Goal: Transaction & Acquisition: Obtain resource

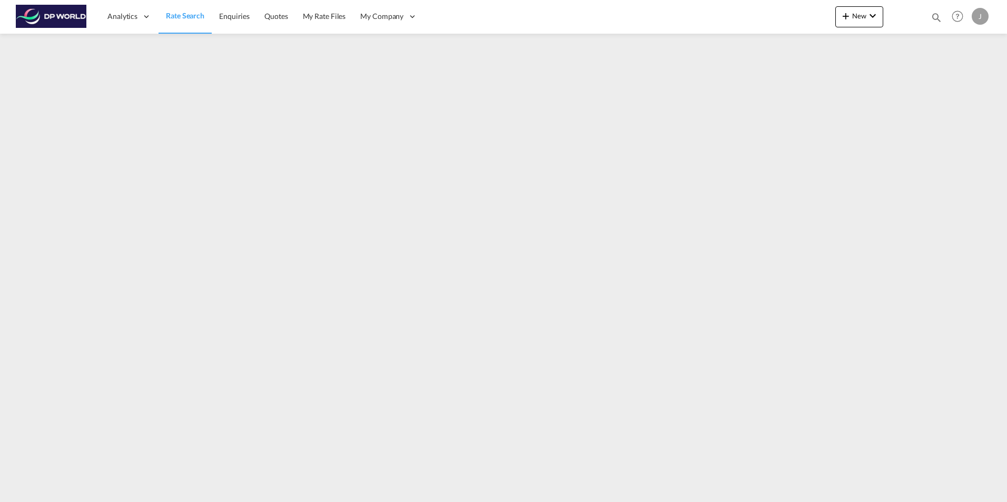
click at [186, 14] on span "Rate Search" at bounding box center [185, 15] width 38 height 9
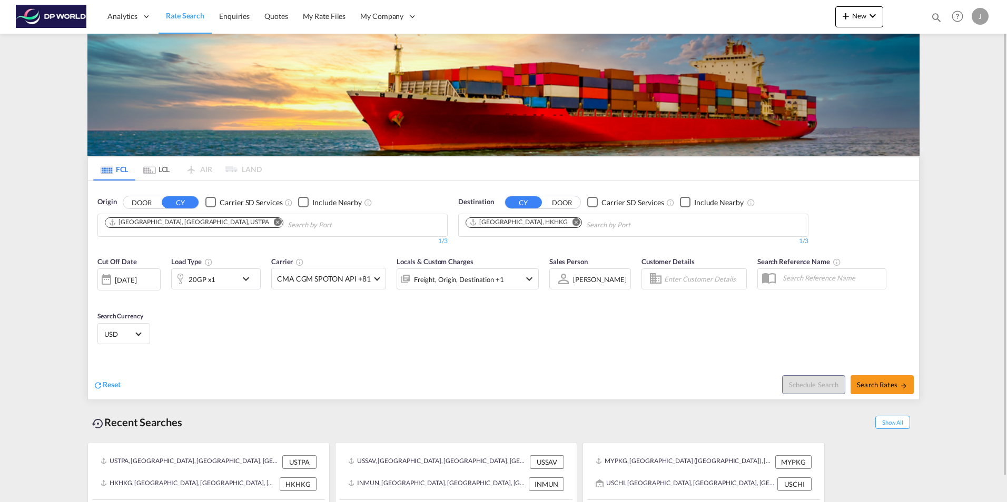
click at [181, 15] on span "Rate Search" at bounding box center [185, 15] width 38 height 9
click at [236, 280] on div "20GP x1" at bounding box center [204, 279] width 65 height 21
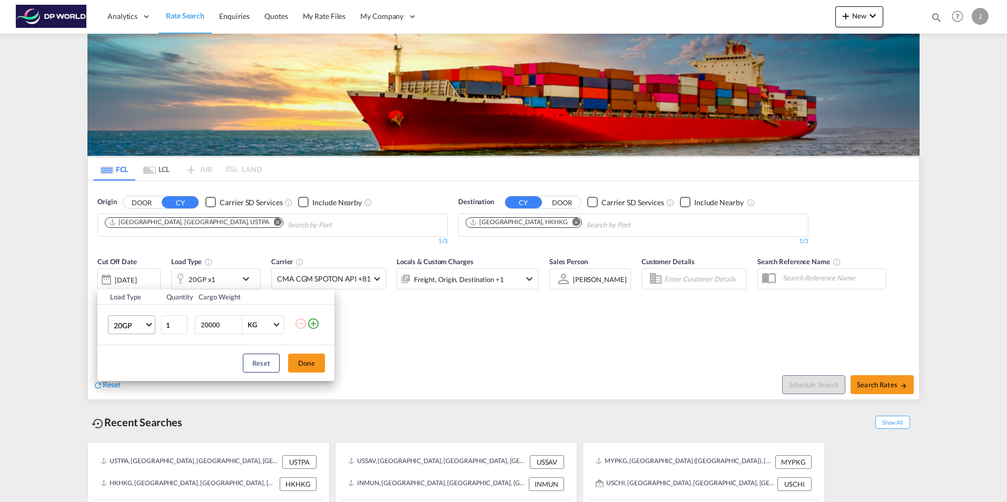
click at [152, 320] on md-select-value "20GP" at bounding box center [134, 325] width 42 height 18
click at [135, 377] on md-option "40HC" at bounding box center [141, 375] width 72 height 25
click at [307, 361] on button "Done" at bounding box center [306, 363] width 37 height 19
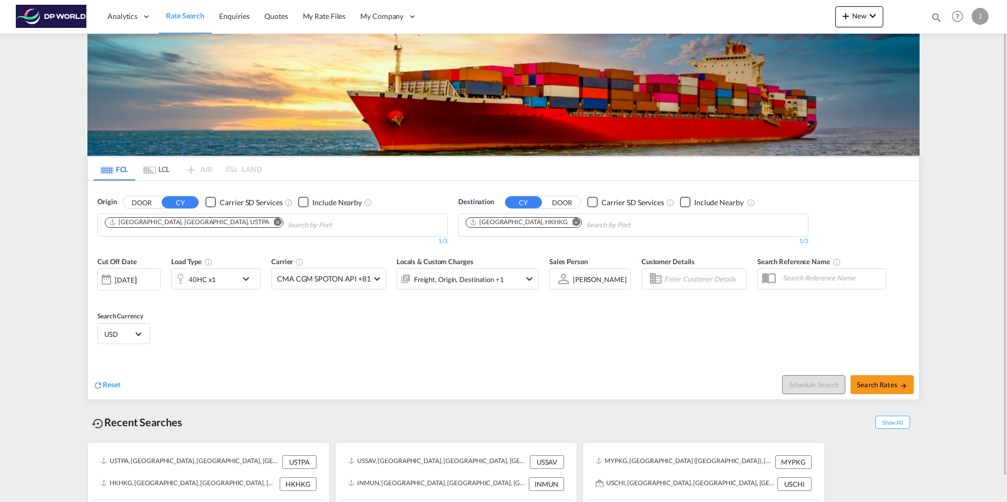
click at [133, 274] on div "[DATE]" at bounding box center [128, 280] width 63 height 22
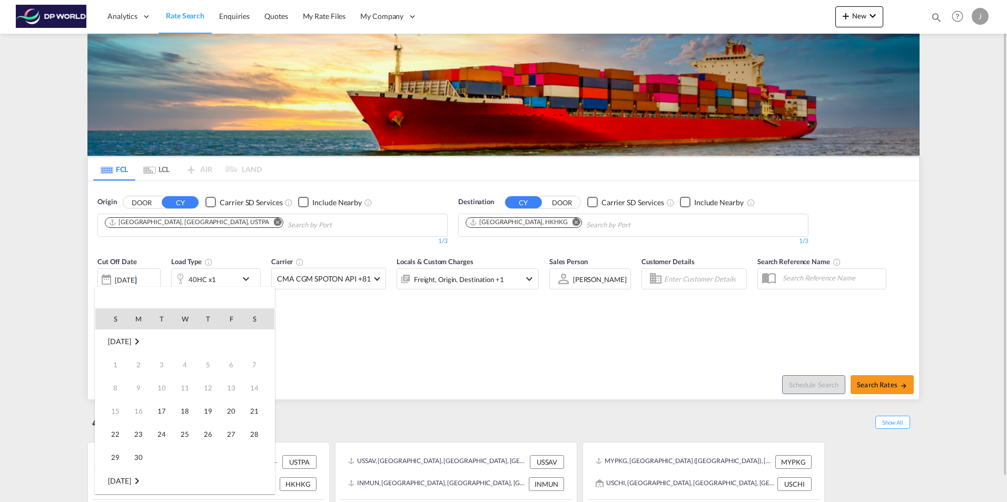
scroll to position [419, 0]
click at [165, 411] on span "16" at bounding box center [161, 411] width 21 height 21
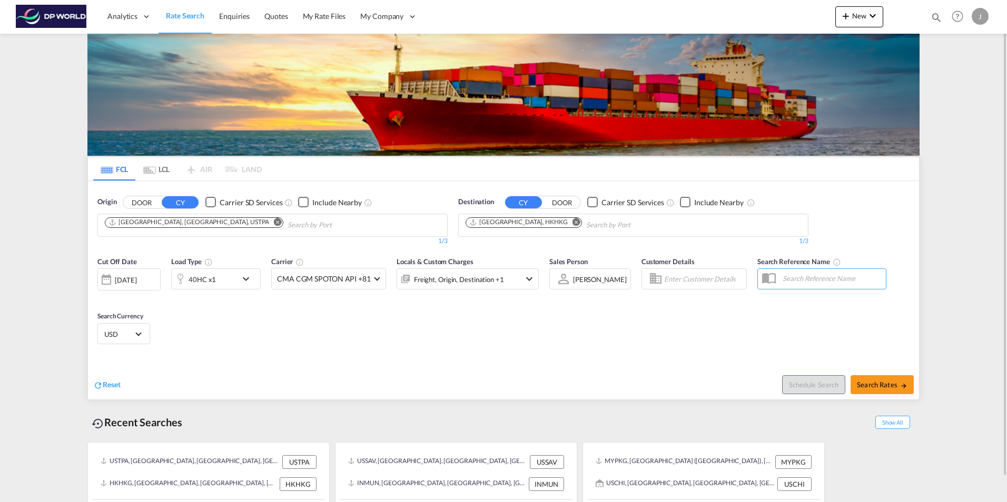
click at [313, 369] on div "Reset" at bounding box center [299, 376] width 413 height 29
click at [274, 223] on md-icon "Remove" at bounding box center [278, 222] width 8 height 8
click at [572, 223] on md-icon "Remove" at bounding box center [576, 222] width 8 height 8
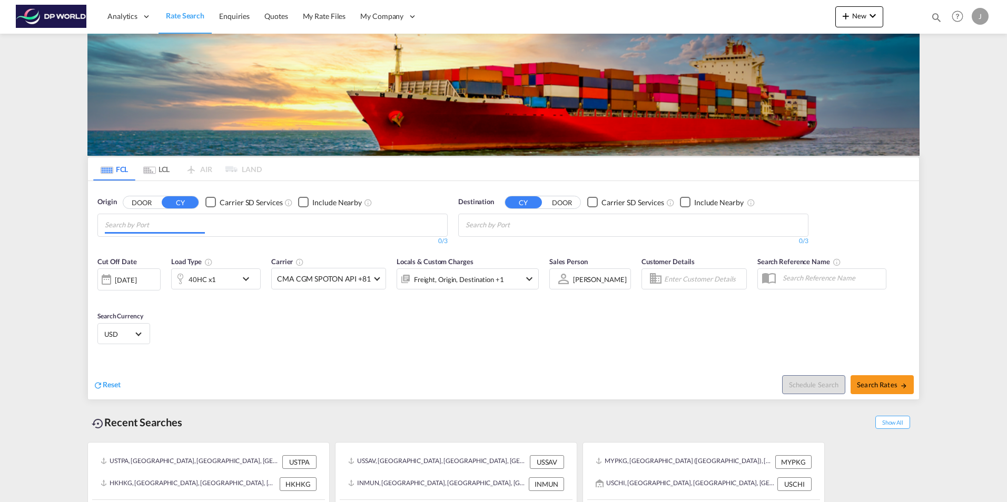
click at [154, 220] on body "Analytics Dashboard Rate Search Enquiries Quotes My Rate Files My Company" at bounding box center [503, 251] width 1007 height 502
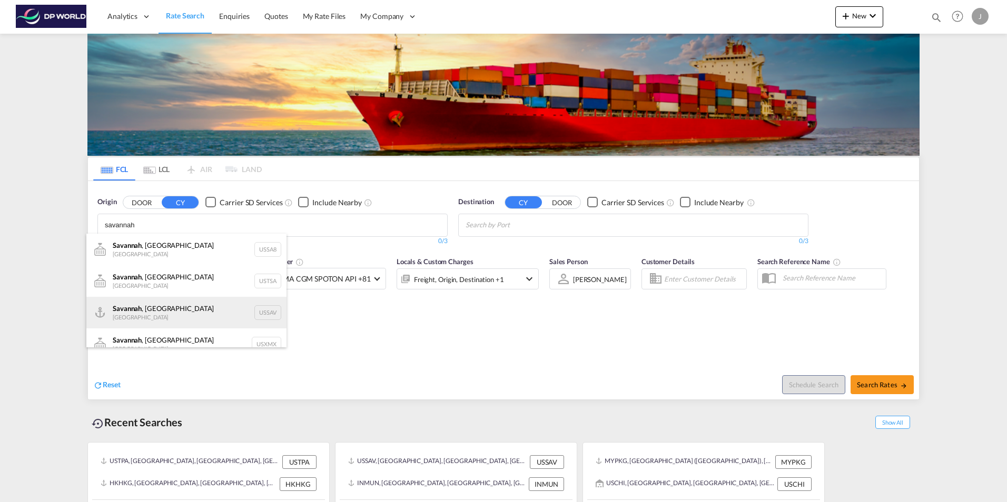
type input "savannah"
click at [152, 310] on div "[GEOGRAPHIC_DATA] , [GEOGRAPHIC_DATA] [GEOGRAPHIC_DATA] USSAV" at bounding box center [186, 313] width 200 height 32
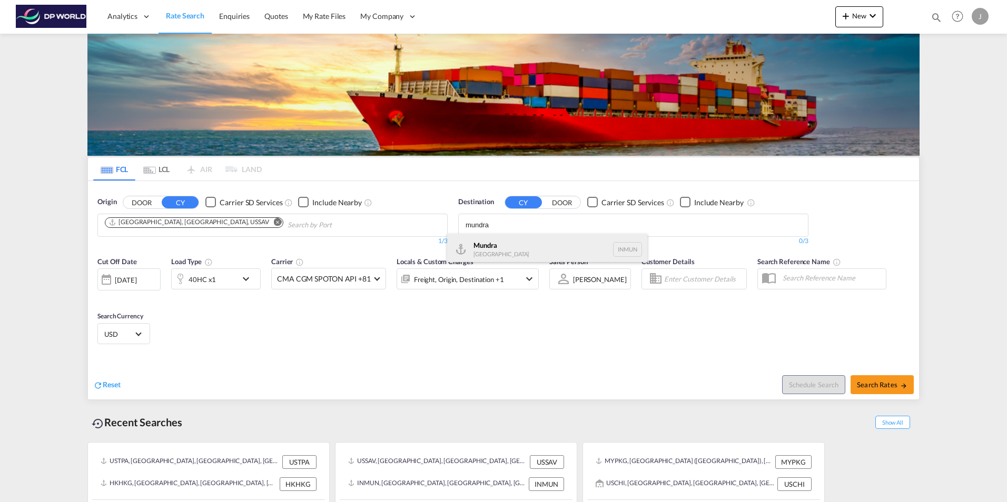
type input "mundra"
click at [483, 246] on div "Mundra [GEOGRAPHIC_DATA] INMUN" at bounding box center [547, 250] width 200 height 32
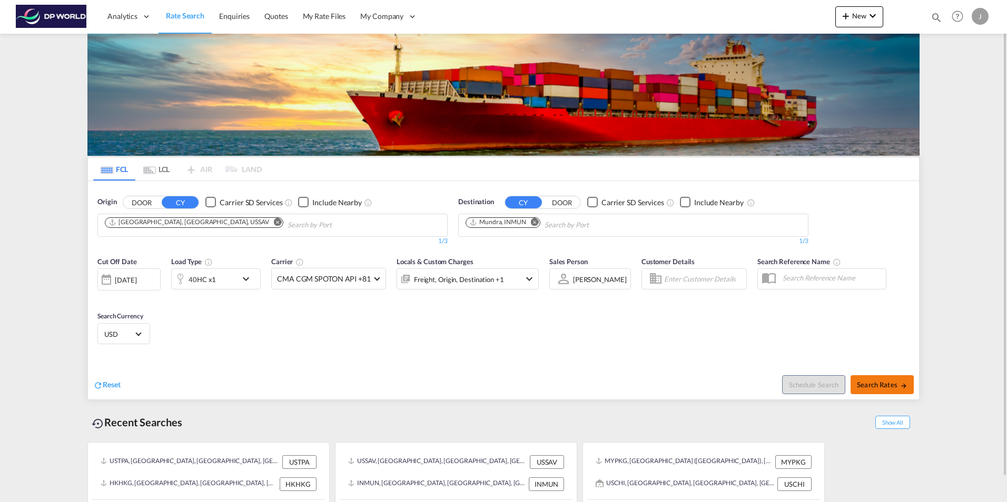
click at [877, 383] on span "Search Rates" at bounding box center [882, 385] width 51 height 8
type input "USSAV to INMUN / [DATE]"
